Goal: Transaction & Acquisition: Purchase product/service

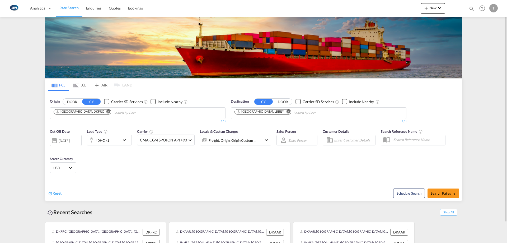
click at [106, 112] on md-icon "Remove" at bounding box center [108, 111] width 4 height 4
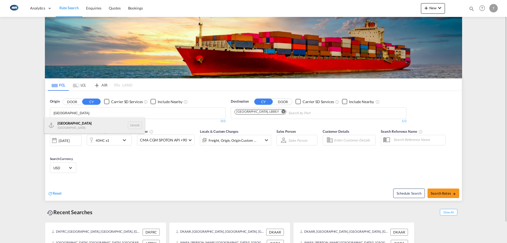
type input "[GEOGRAPHIC_DATA]"
click at [83, 125] on div "Aarhus [GEOGRAPHIC_DATA] DKAAR" at bounding box center [94, 125] width 100 height 16
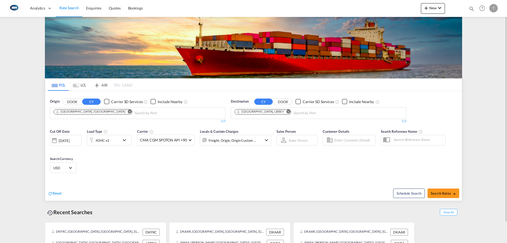
click at [286, 111] on md-icon "Remove" at bounding box center [288, 111] width 4 height 4
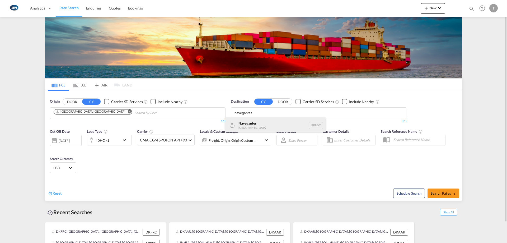
type input "navegantes"
click at [262, 122] on div "Navegantes [GEOGRAPHIC_DATA] BRNVT" at bounding box center [275, 125] width 100 height 16
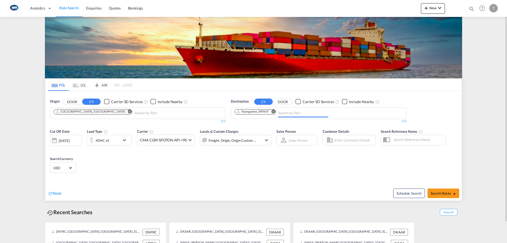
click at [63, 170] on span "USD" at bounding box center [60, 167] width 15 height 5
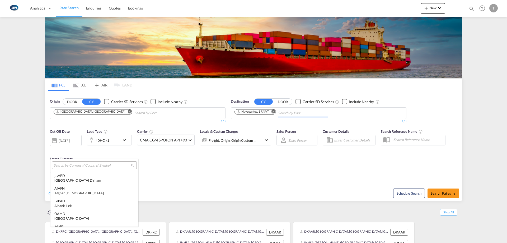
scroll to position [1823, 0]
click at [64, 169] on div at bounding box center [94, 165] width 85 height 8
click at [70, 166] on input "search" at bounding box center [92, 165] width 77 height 5
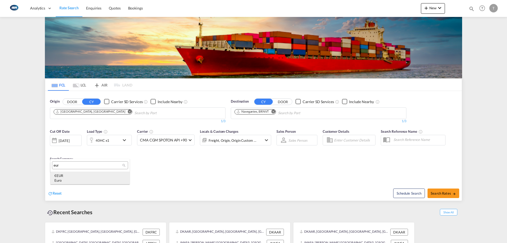
type input "eur"
click at [78, 175] on div "€ EUR Euro" at bounding box center [89, 178] width 71 height 10
click at [246, 140] on div "Freight, Origin, Origin Custom +1" at bounding box center [233, 140] width 48 height 7
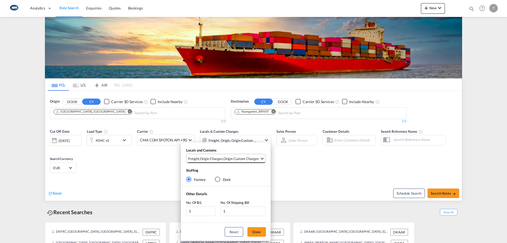
click at [234, 156] on div "Origin Custom Charges" at bounding box center [240, 158] width 35 height 5
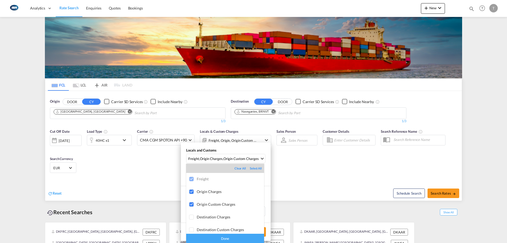
click at [236, 238] on div "Done" at bounding box center [225, 237] width 78 height 9
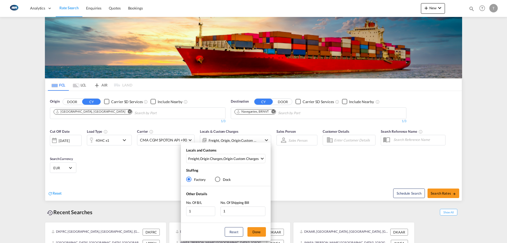
click at [261, 225] on div "Reset Done" at bounding box center [226, 232] width 90 height 18
click at [260, 231] on button "Done" at bounding box center [256, 232] width 18 height 10
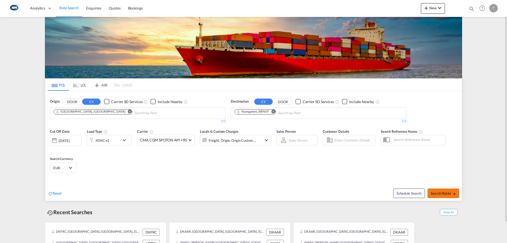
click at [438, 192] on span "Search Rates" at bounding box center [443, 193] width 25 height 4
type input "DKAAR to BRNVT / [DATE]"
